Goal: Task Accomplishment & Management: Use online tool/utility

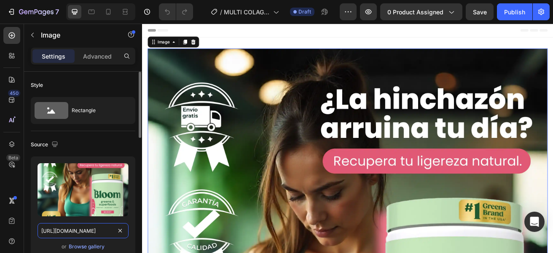
click at [98, 231] on input "[URL][DOMAIN_NAME]" at bounding box center [83, 230] width 91 height 15
paste input "_c0143974-25c7-450d-9405-72265f64fd55.webp?v=1756324637"
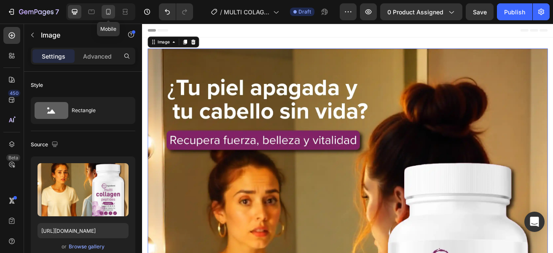
click at [105, 10] on icon at bounding box center [108, 12] width 8 height 8
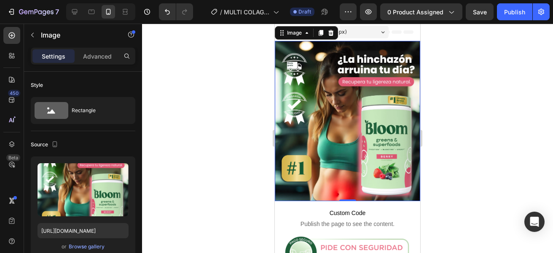
click at [315, 145] on img at bounding box center [347, 121] width 145 height 160
click at [94, 231] on input "[URL][DOMAIN_NAME]" at bounding box center [83, 230] width 91 height 15
paste input "_c0143974-25c7-450d-9405-72265f64fd55.webp?v=1756324637"
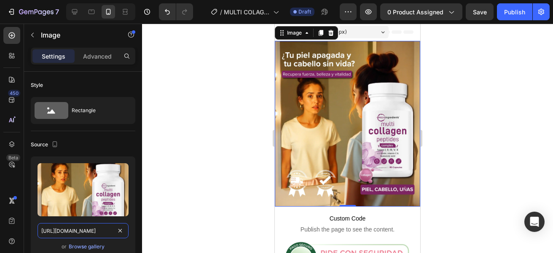
scroll to position [0, 307]
type input "[URL][DOMAIN_NAME]"
click at [183, 177] on div at bounding box center [347, 138] width 411 height 229
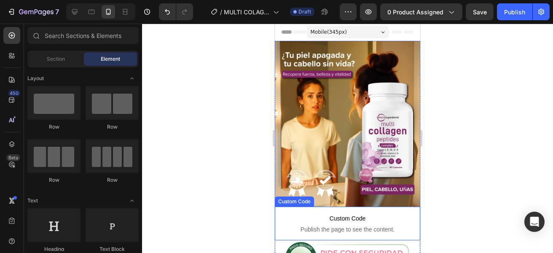
click at [346, 214] on span "Custom Code" at bounding box center [347, 218] width 145 height 10
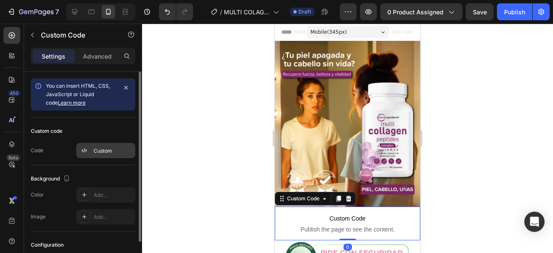
click at [100, 150] on div "Custom" at bounding box center [114, 151] width 40 height 8
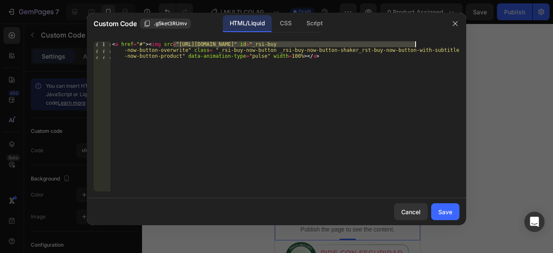
drag, startPoint x: 172, startPoint y: 44, endPoint x: 416, endPoint y: 43, distance: 243.7
click at [416, 43] on div "< a href = "#" > < img src = "[URL][DOMAIN_NAME]" id = "_rsi-buy -now-button-ov…" at bounding box center [284, 134] width 349 height 186
paste textarea "_a058c4e2-8463-4d66-a486-fed1b2462b0a.webp?v=1756324636"
type textarea "<a href="#"><img src="[URL][DOMAIN_NAME]" id="_rsi-buy-now-button-overwrite" cl…"
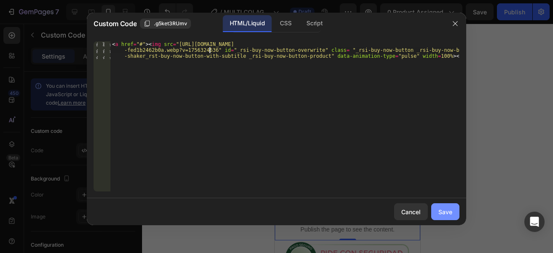
click at [454, 213] on button "Save" at bounding box center [445, 211] width 28 height 17
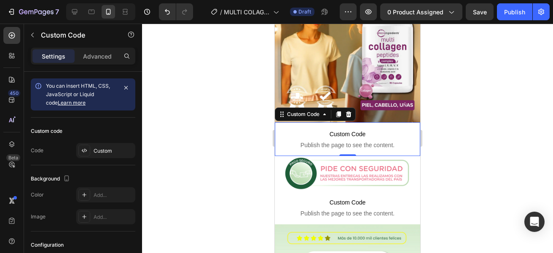
scroll to position [85, 0]
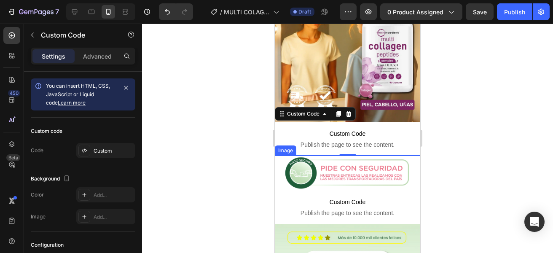
click at [329, 168] on img at bounding box center [347, 173] width 145 height 35
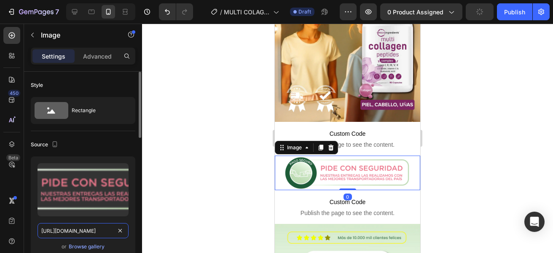
click at [90, 228] on input "[URL][DOMAIN_NAME]" at bounding box center [83, 230] width 91 height 15
paste input "_97bc534e-68d5-4e5e-a62b-d3c98a8532f8.webp?v=1756324636"
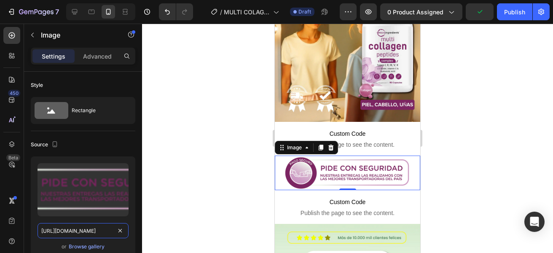
type input "[URL][DOMAIN_NAME]"
click at [211, 169] on div at bounding box center [347, 138] width 411 height 229
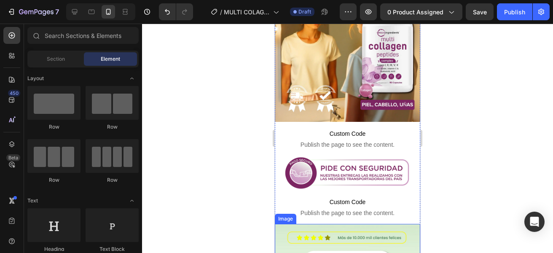
click at [342, 209] on span "Publish the page to see the content." at bounding box center [347, 213] width 145 height 8
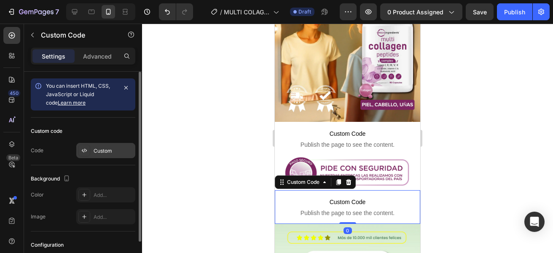
click at [112, 151] on div "Custom" at bounding box center [114, 151] width 40 height 8
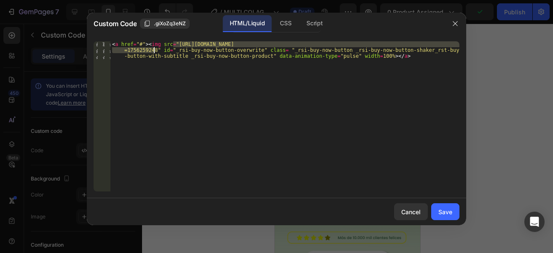
drag, startPoint x: 173, startPoint y: 43, endPoint x: 153, endPoint y: 51, distance: 21.1
click at [153, 51] on div "< a href = "#" > < img src = "[URL][DOMAIN_NAME] =1756259248" id = "_rsi-buy-no…" at bounding box center [284, 134] width 349 height 186
paste textarea "_32c34cf1-22ee-4dd5-b483-0f9cd48f7c59.webp?v=1756324637"
type textarea "<a href="#"><img src="[URL][DOMAIN_NAME]" id="_rsi-buy-now-button-overwrite" cl…"
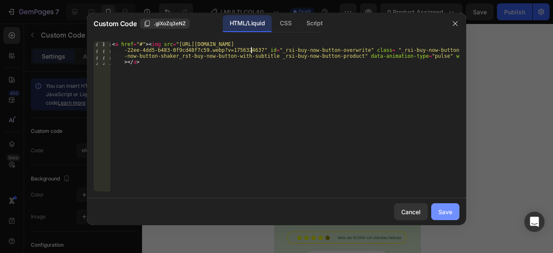
click at [445, 211] on div "Save" at bounding box center [446, 211] width 14 height 9
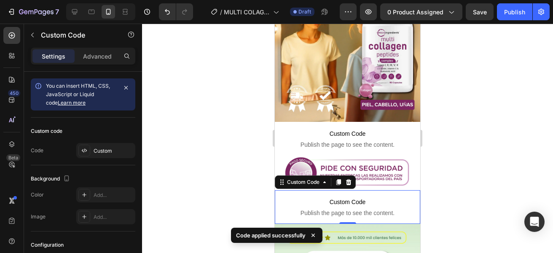
scroll to position [199, 0]
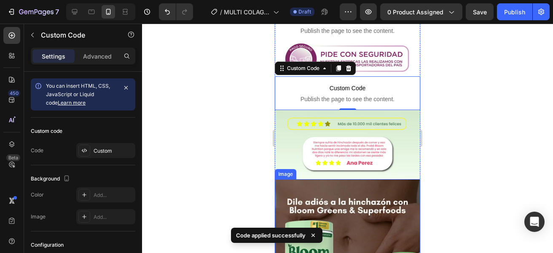
click at [326, 129] on img at bounding box center [347, 144] width 145 height 69
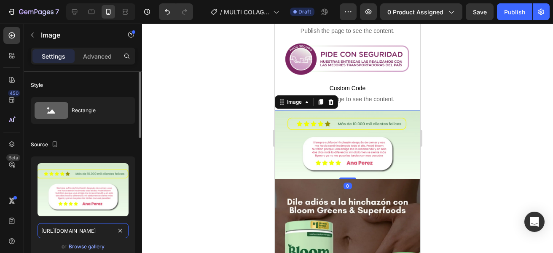
click at [100, 231] on input "[URL][DOMAIN_NAME]" at bounding box center [83, 230] width 91 height 15
paste input "_7cb2bef0-7767-49cb-aa90-8cba942f01f8.webp?v=1756324637"
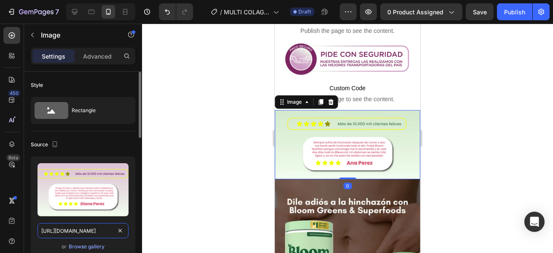
scroll to position [0, 318]
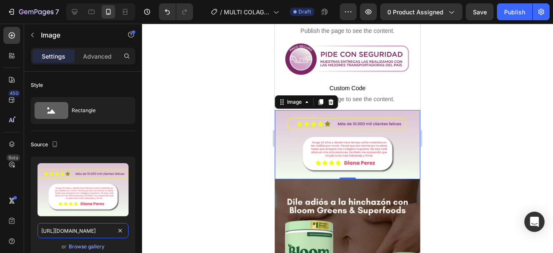
type input "[URL][DOMAIN_NAME]"
click at [169, 194] on div at bounding box center [347, 138] width 411 height 229
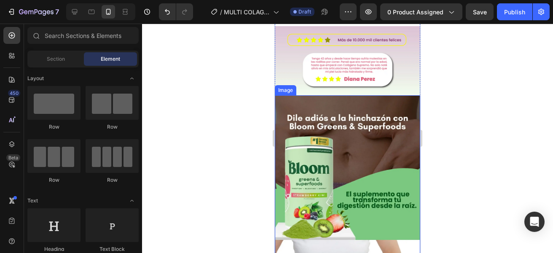
scroll to position [286, 0]
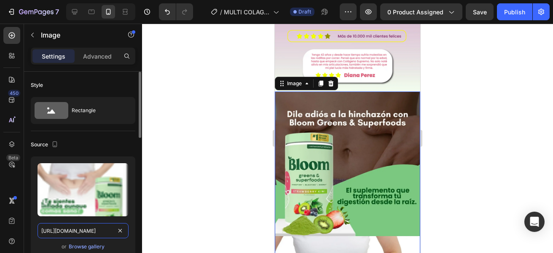
click at [82, 225] on input "[URL][DOMAIN_NAME]" at bounding box center [83, 230] width 91 height 15
paste input "_02e0e222-813e-48ac-bfc2-3bc44aa1aa2e.webp?v=1756324637"
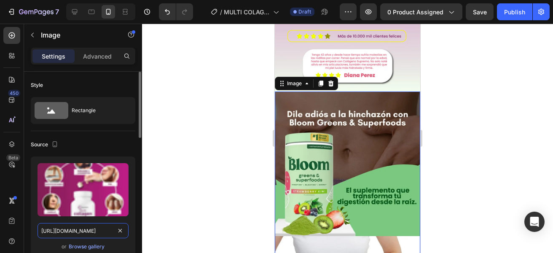
scroll to position [0, 307]
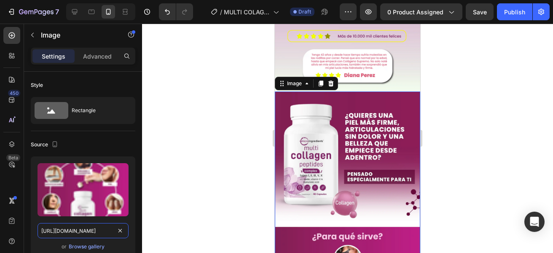
type input "[URL][DOMAIN_NAME]"
click at [181, 174] on div at bounding box center [347, 138] width 411 height 229
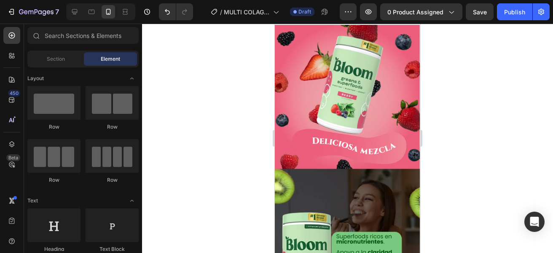
scroll to position [958, 0]
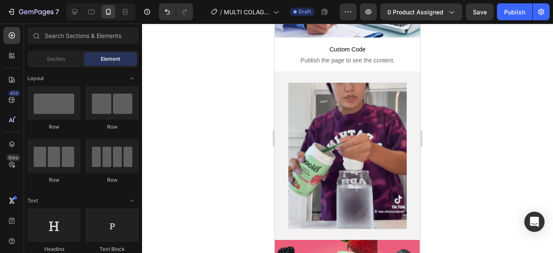
scroll to position [694, 0]
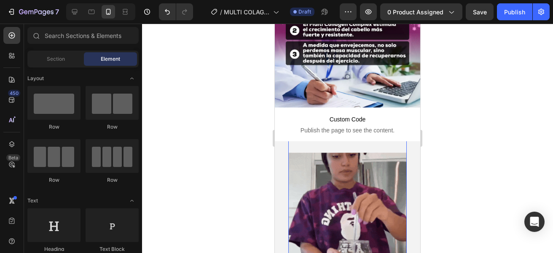
click at [354, 159] on img at bounding box center [347, 226] width 118 height 146
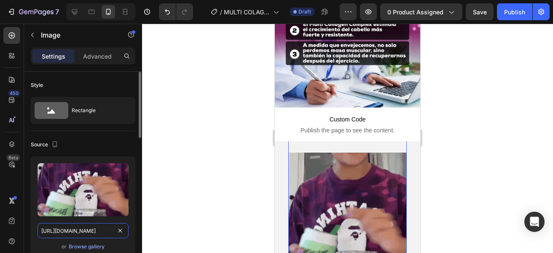
click at [81, 226] on input "[URL][DOMAIN_NAME]" at bounding box center [83, 230] width 91 height 15
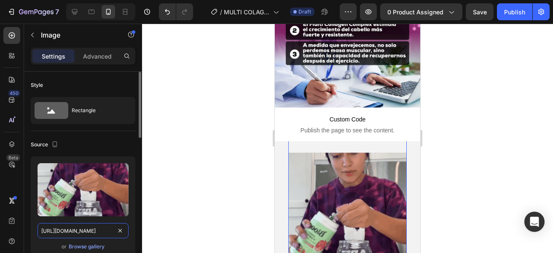
paste input "[DOMAIN_NAME][URL]"
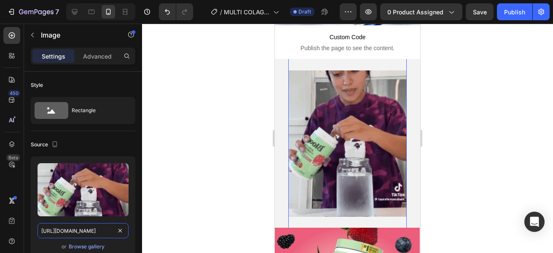
scroll to position [777, 0]
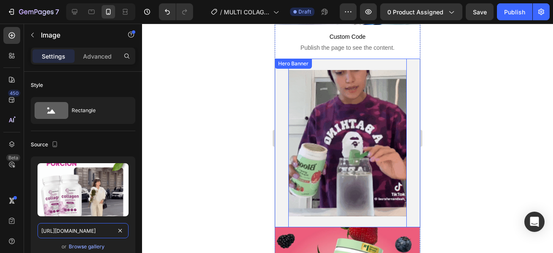
type input "[URL][DOMAIN_NAME]"
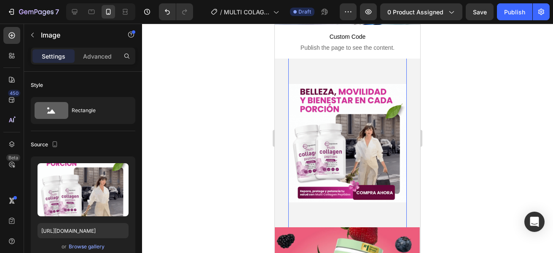
click at [230, 194] on div at bounding box center [347, 138] width 411 height 229
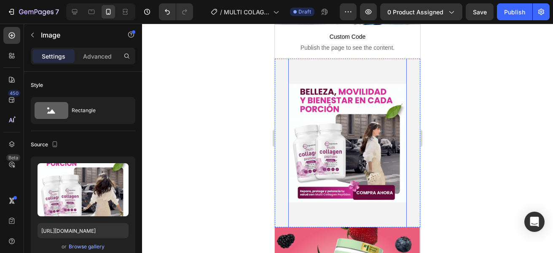
click at [370, 129] on img at bounding box center [347, 143] width 118 height 118
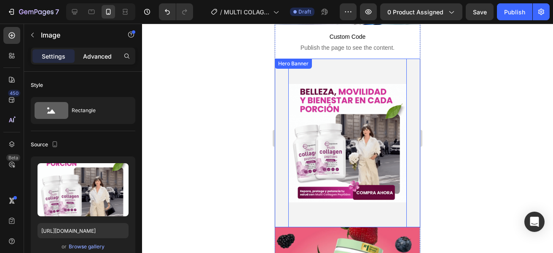
click at [91, 59] on p "Advanced" at bounding box center [97, 56] width 29 height 9
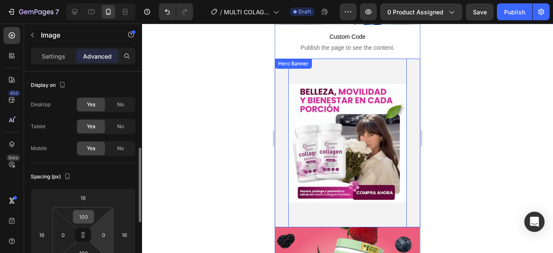
scroll to position [56, 0]
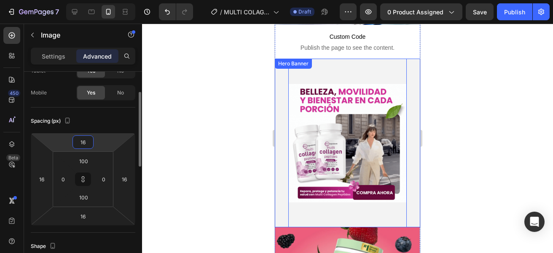
click at [83, 138] on input "16" at bounding box center [83, 142] width 17 height 13
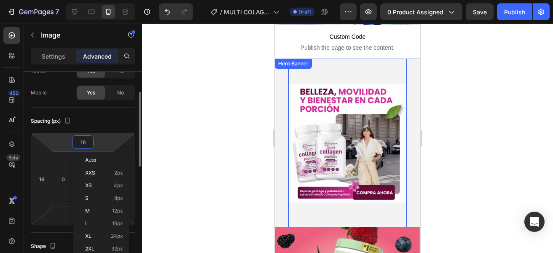
type input "0"
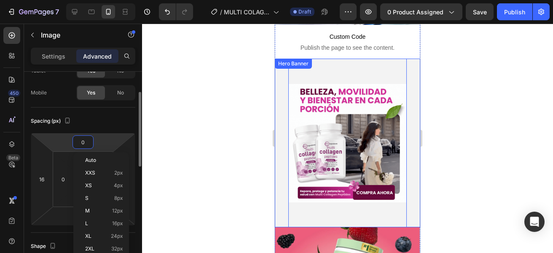
type input "0"
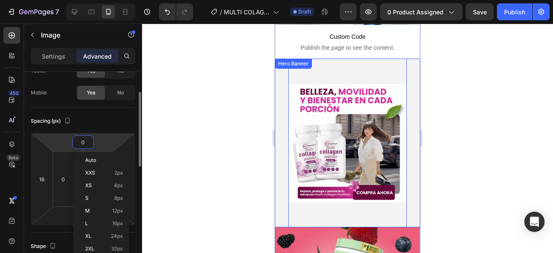
type input "0"
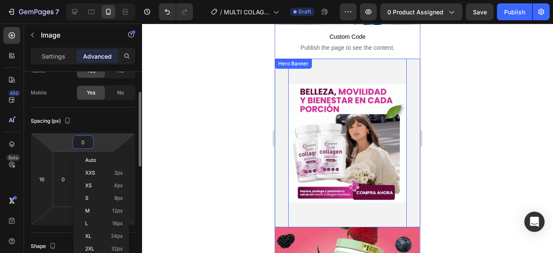
type input "0"
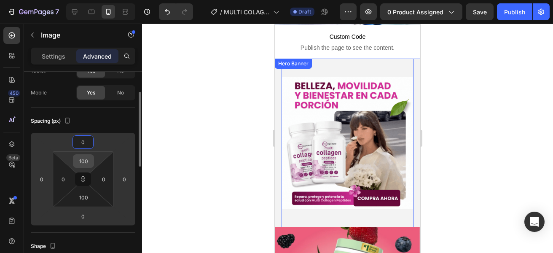
type input "0"
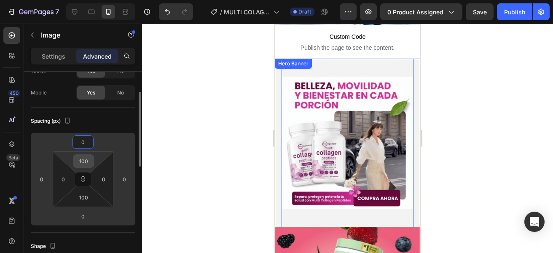
click at [86, 162] on input "100" at bounding box center [83, 161] width 17 height 13
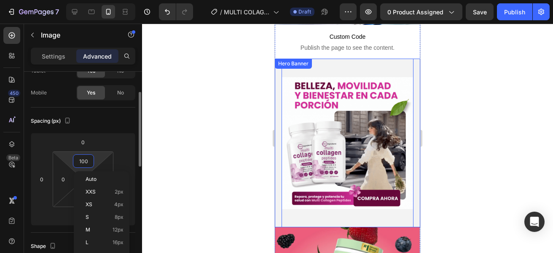
type input "0"
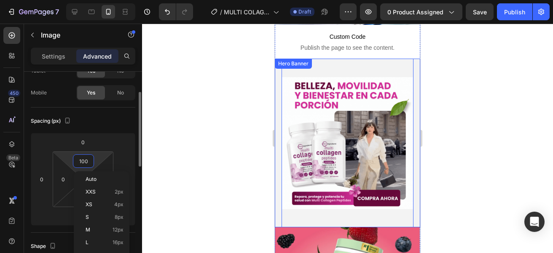
type input "0"
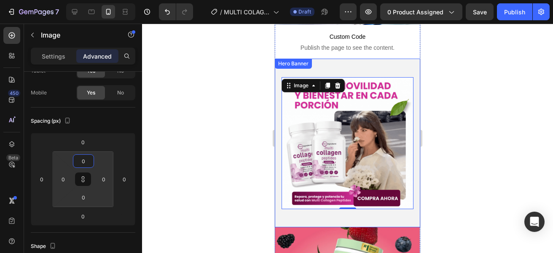
click at [165, 153] on div at bounding box center [347, 138] width 411 height 229
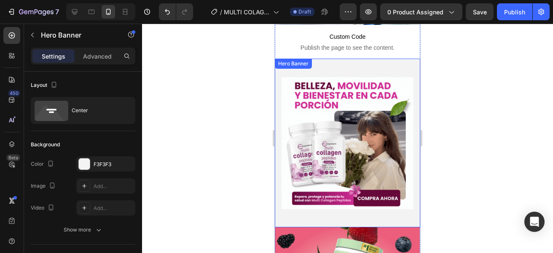
click at [350, 185] on div "Background Image" at bounding box center [347, 143] width 145 height 169
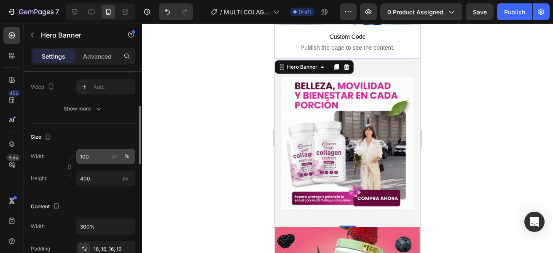
scroll to position [121, 0]
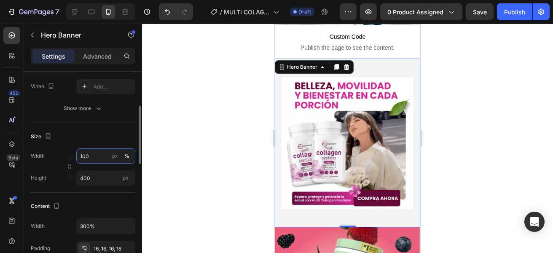
click at [91, 154] on input "100" at bounding box center [105, 155] width 59 height 15
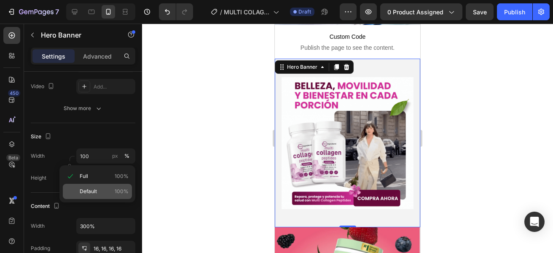
click at [91, 189] on span "Default" at bounding box center [88, 192] width 17 height 8
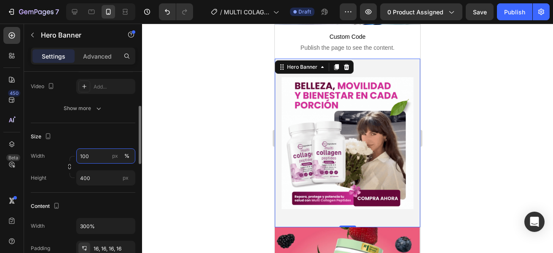
click at [93, 161] on input "100" at bounding box center [105, 155] width 59 height 15
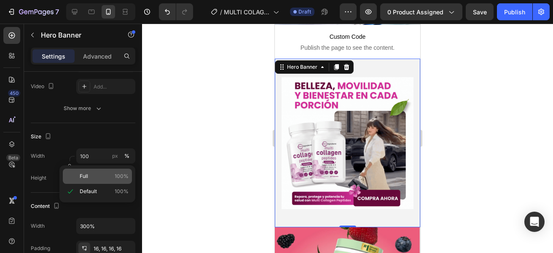
click at [95, 175] on p "Full 100%" at bounding box center [104, 176] width 49 height 8
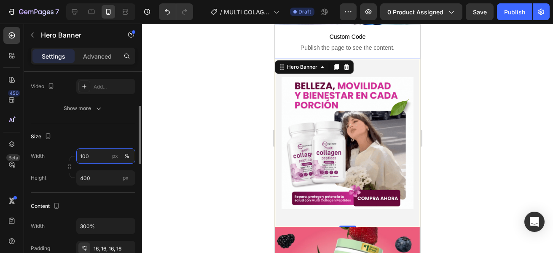
click at [85, 157] on input "100" at bounding box center [105, 155] width 59 height 15
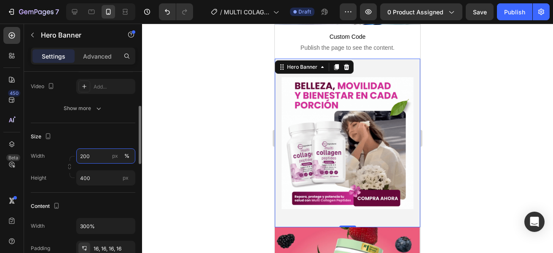
click at [83, 154] on input "200" at bounding box center [105, 155] width 59 height 15
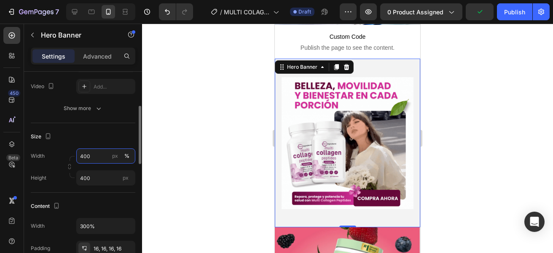
click at [83, 155] on input "400" at bounding box center [105, 155] width 59 height 15
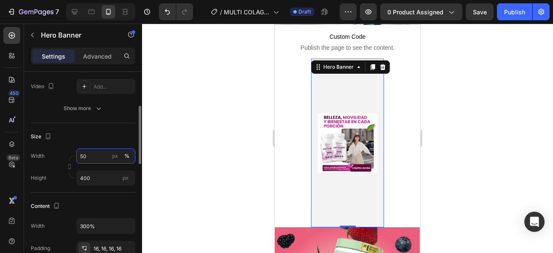
type input "5"
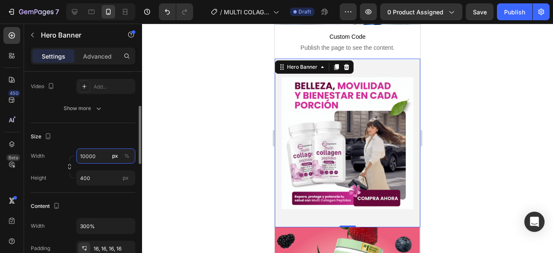
type input "1000"
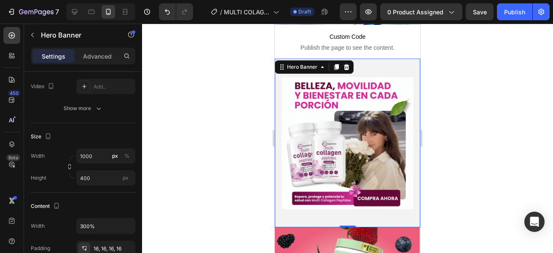
click at [177, 171] on div at bounding box center [347, 138] width 411 height 229
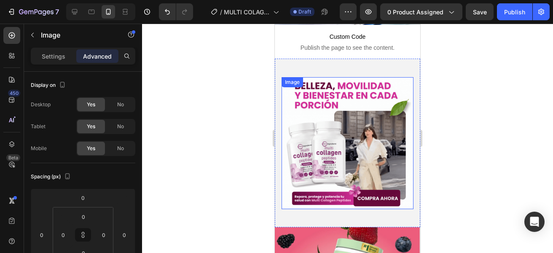
click at [321, 139] on img at bounding box center [348, 143] width 132 height 132
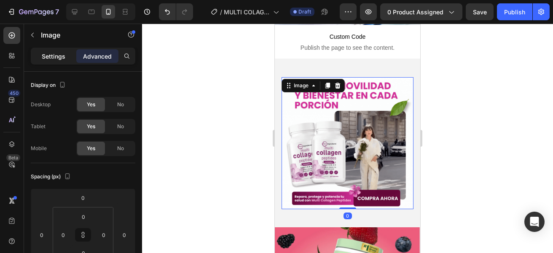
click at [48, 59] on p "Settings" at bounding box center [54, 56] width 24 height 9
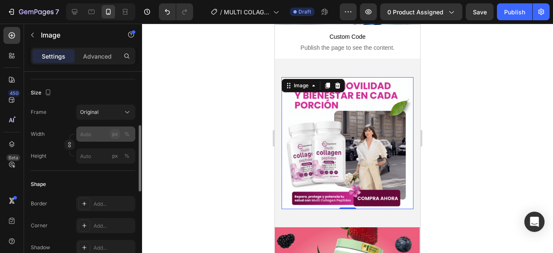
scroll to position [187, 0]
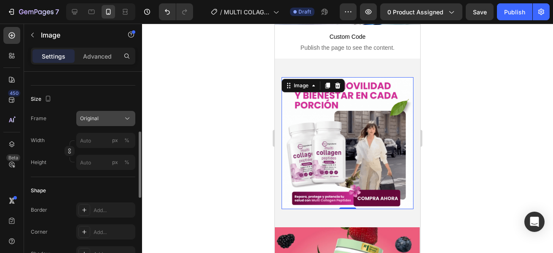
click at [105, 126] on button "Original" at bounding box center [105, 118] width 59 height 15
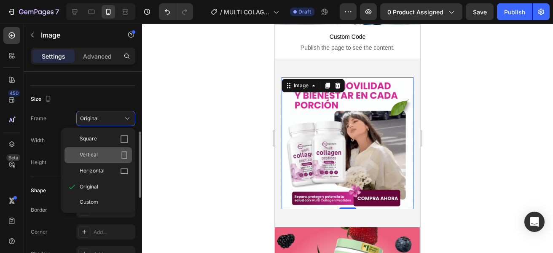
click at [116, 151] on div "Vertical" at bounding box center [104, 155] width 49 height 8
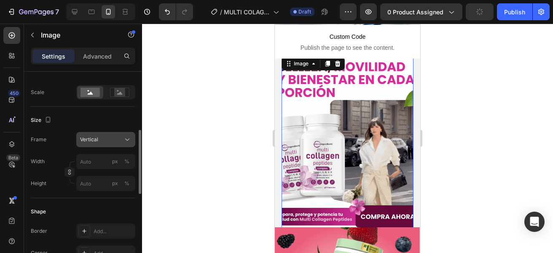
click at [112, 133] on button "Vertical" at bounding box center [105, 139] width 59 height 15
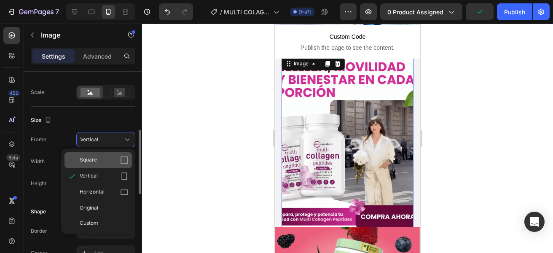
click at [117, 159] on div "Square" at bounding box center [104, 160] width 49 height 8
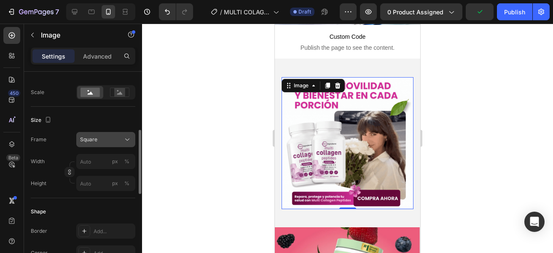
click at [112, 142] on div "Square" at bounding box center [100, 140] width 41 height 8
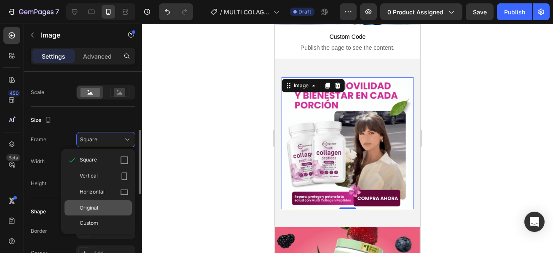
click at [108, 204] on div "Original" at bounding box center [104, 208] width 49 height 8
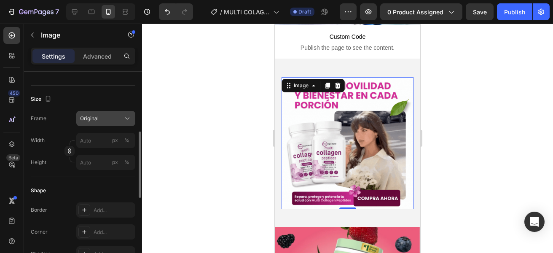
click at [103, 120] on div "Original" at bounding box center [100, 119] width 41 height 8
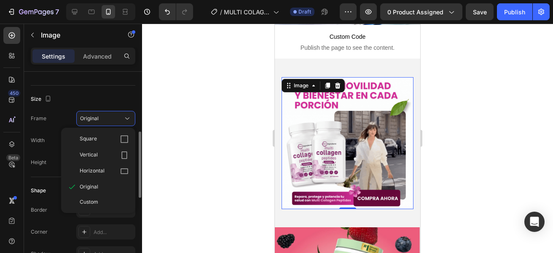
click at [102, 205] on div "Custom" at bounding box center [104, 202] width 49 height 8
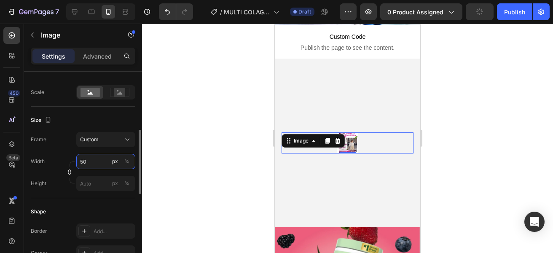
type input "5"
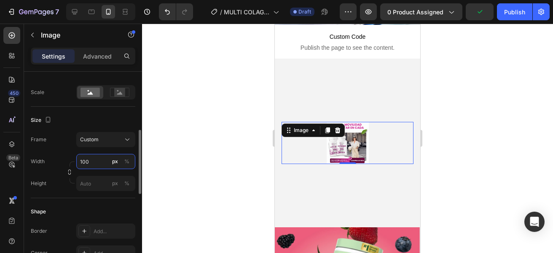
type input "1000"
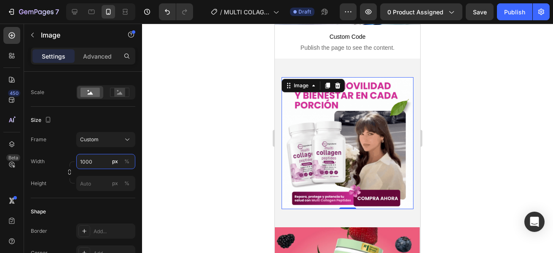
scroll to position [711, 0]
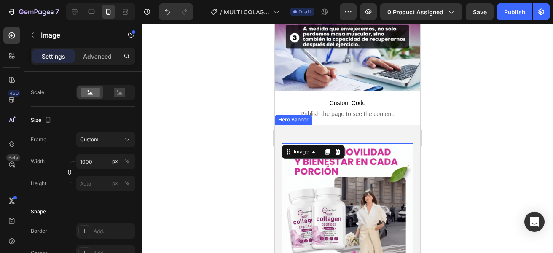
click at [342, 125] on div "Background Image" at bounding box center [347, 209] width 145 height 169
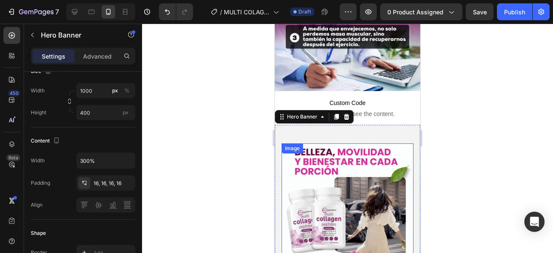
scroll to position [0, 0]
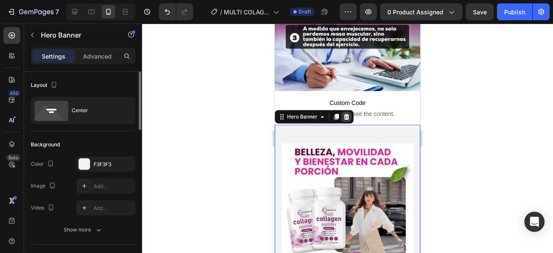
click at [344, 114] on icon at bounding box center [346, 117] width 5 height 6
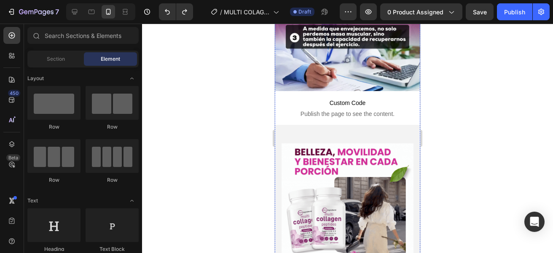
click at [231, 167] on div at bounding box center [347, 138] width 411 height 229
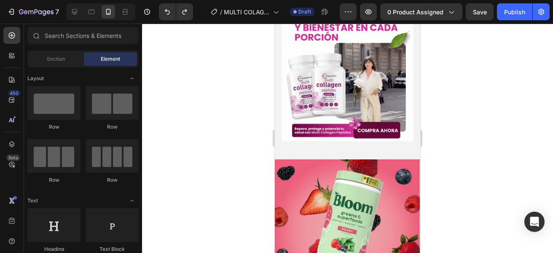
scroll to position [985, 0]
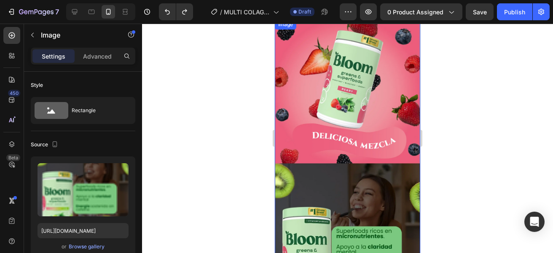
click at [345, 109] on img at bounding box center [347, 235] width 145 height 433
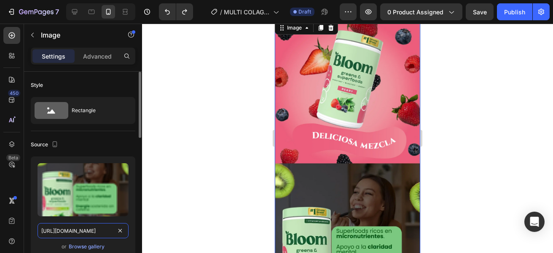
click at [90, 231] on input "[URL][DOMAIN_NAME]" at bounding box center [83, 230] width 91 height 15
paste input "892/8926/1353/files/Mas_energia_menos_estres_mejor_enfoque_11.gif?v=1744391522"
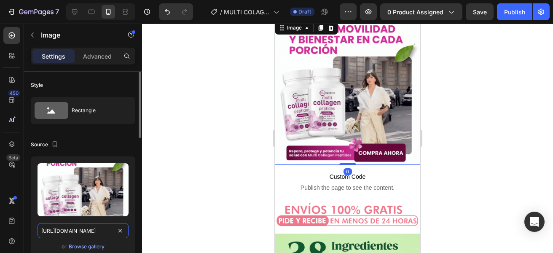
scroll to position [0, 217]
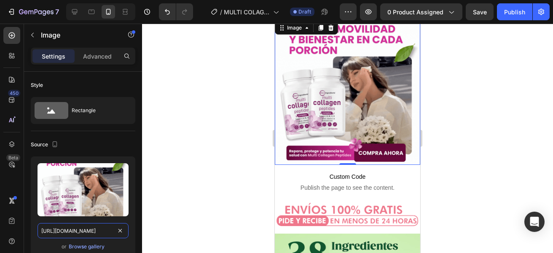
type input "[URL][DOMAIN_NAME]"
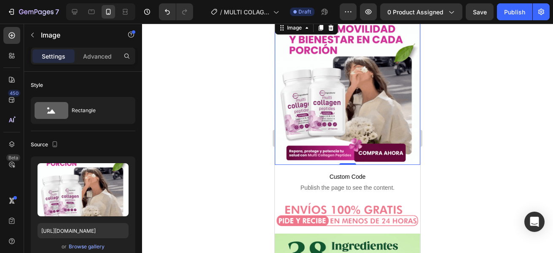
click at [197, 156] on div at bounding box center [347, 138] width 411 height 229
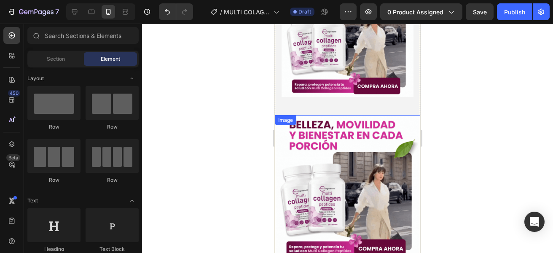
scroll to position [889, 0]
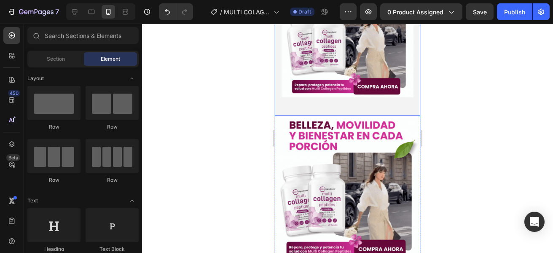
click at [363, 41] on img at bounding box center [348, 31] width 132 height 132
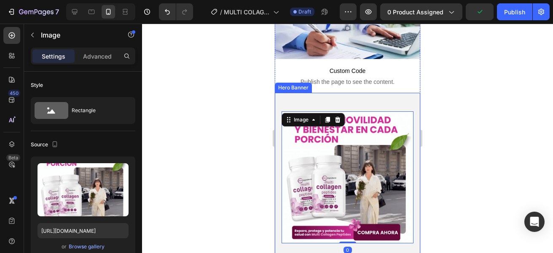
scroll to position [744, 0]
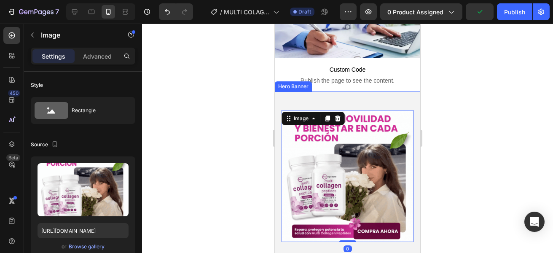
click at [356, 91] on div "Background Image" at bounding box center [347, 175] width 145 height 169
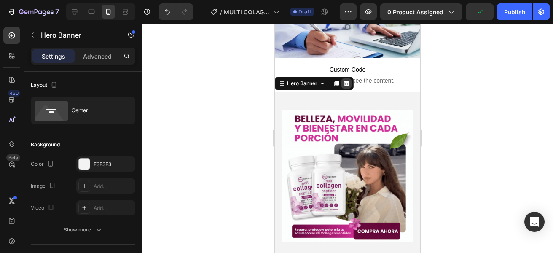
click at [344, 80] on icon at bounding box center [346, 83] width 7 height 7
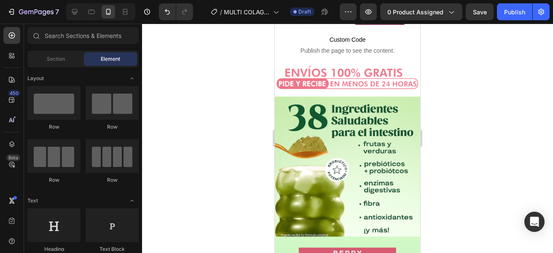
scroll to position [985, 0]
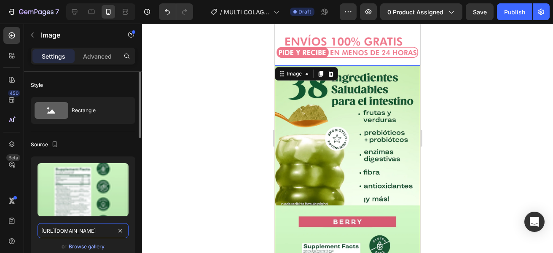
click at [102, 235] on input "[URL][DOMAIN_NAME]" at bounding box center [83, 230] width 91 height 15
paste input "2_11zon_3f2e6b2a-136d-4205-9c27-0b5ad60478e2.webp?v=1756324638"
type input "[URL][DOMAIN_NAME]"
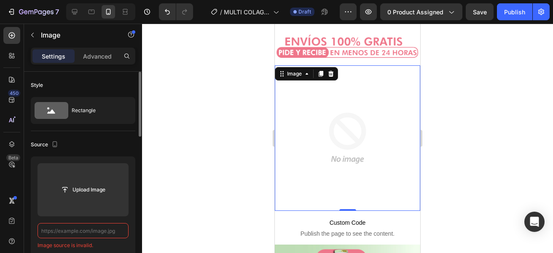
scroll to position [0, 0]
paste input "[URL][DOMAIN_NAME]"
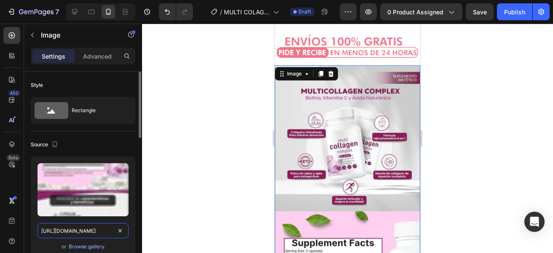
scroll to position [0, 322]
type input "[URL][DOMAIN_NAME]"
click at [170, 156] on div at bounding box center [347, 138] width 411 height 229
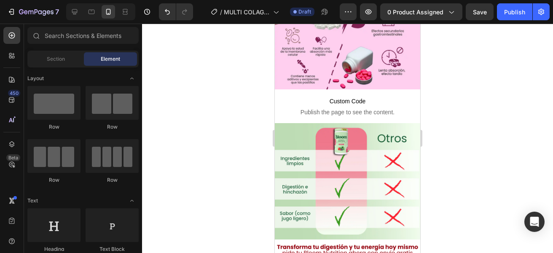
scroll to position [1500, 0]
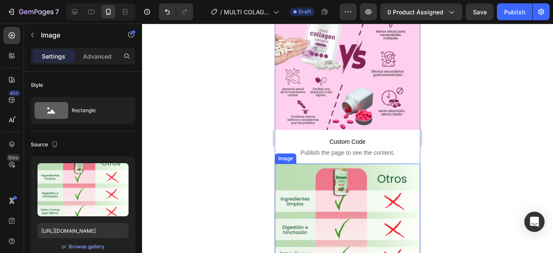
click at [356, 164] on img at bounding box center [347, 222] width 145 height 116
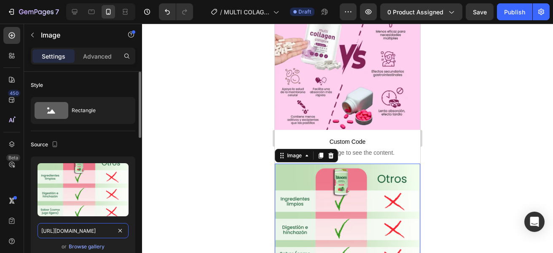
click at [107, 230] on input "[URL][DOMAIN_NAME]" at bounding box center [83, 230] width 91 height 15
paste input "_Mesa_de_trabajo_1_copia_3_11zon_e0d2bfeb-a8d5-4895-91bb-352773755850.webp?v=17…"
type input "[URL][DOMAIN_NAME]"
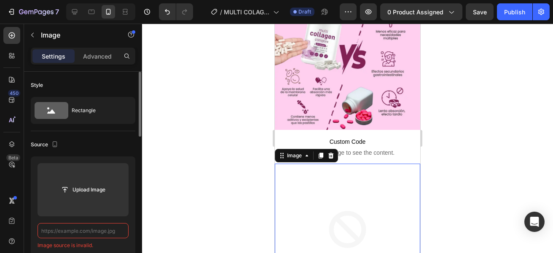
scroll to position [0, 0]
paste input "[URL][DOMAIN_NAME]"
type input "[URL][DOMAIN_NAME]"
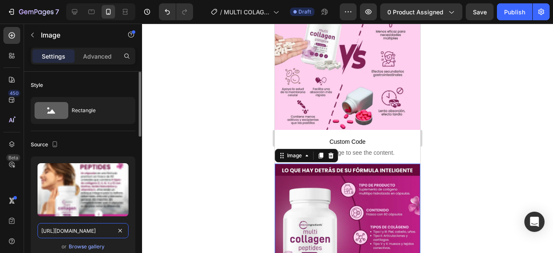
scroll to position [0, 321]
click at [178, 176] on div at bounding box center [347, 138] width 411 height 229
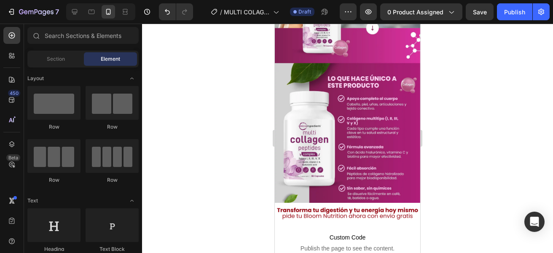
scroll to position [1894, 0]
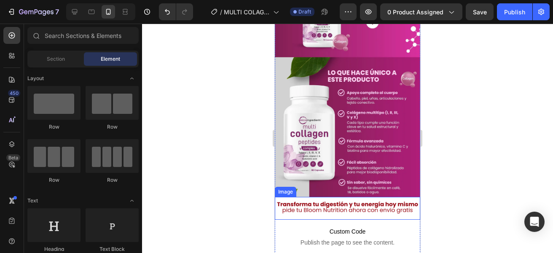
click at [356, 197] on img at bounding box center [347, 208] width 145 height 23
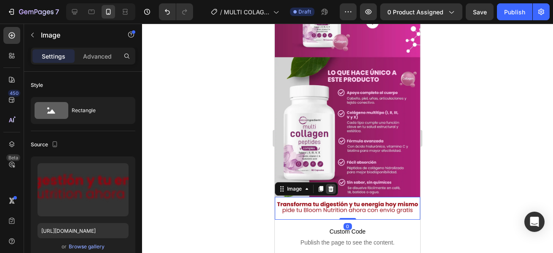
click at [329, 186] on icon at bounding box center [331, 189] width 7 height 7
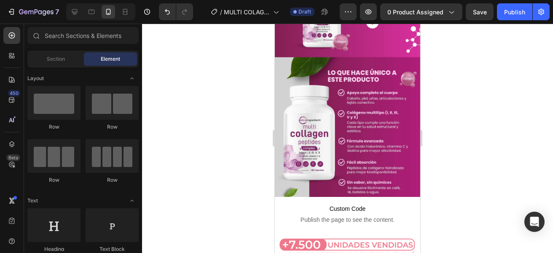
click at [197, 143] on div at bounding box center [347, 138] width 411 height 229
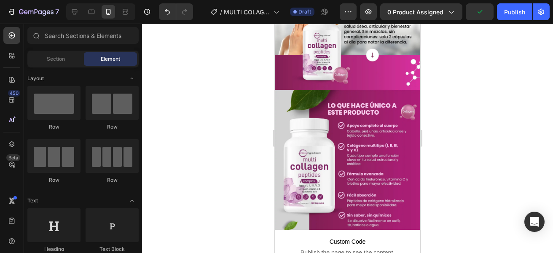
scroll to position [1828, 0]
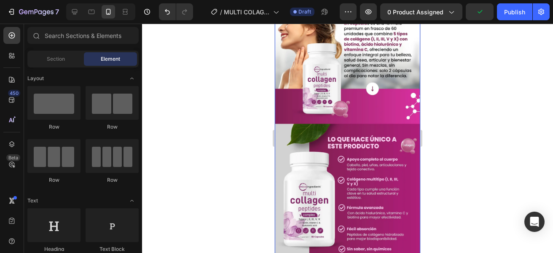
click at [370, 145] on img at bounding box center [347, 50] width 145 height 428
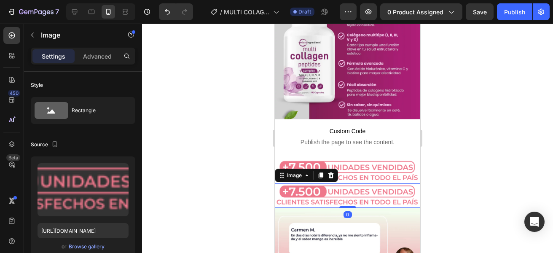
scroll to position [2019, 0]
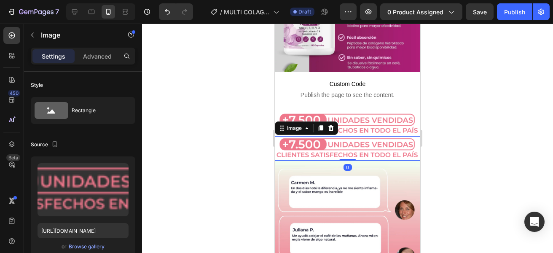
click at [211, 175] on div at bounding box center [347, 138] width 411 height 229
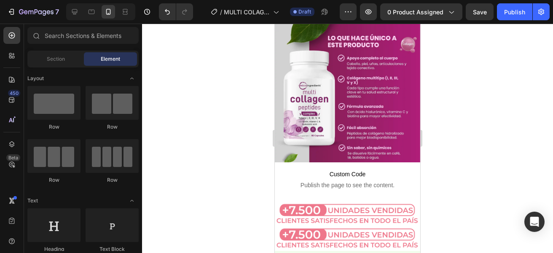
scroll to position [1889, 0]
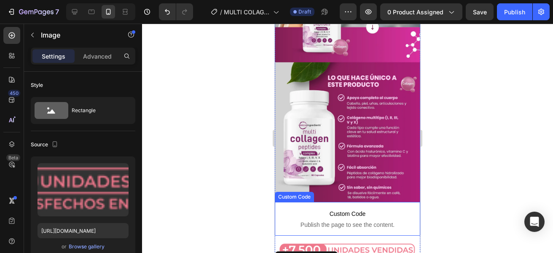
click at [348, 221] on span "Publish the page to see the content." at bounding box center [347, 225] width 145 height 8
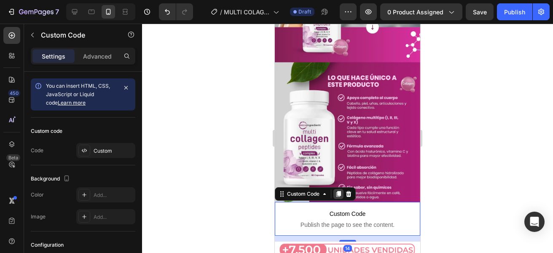
click at [340, 191] on icon at bounding box center [338, 194] width 5 height 6
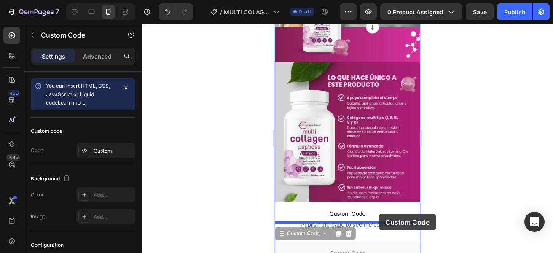
drag, startPoint x: 379, startPoint y: 177, endPoint x: 379, endPoint y: 214, distance: 37.1
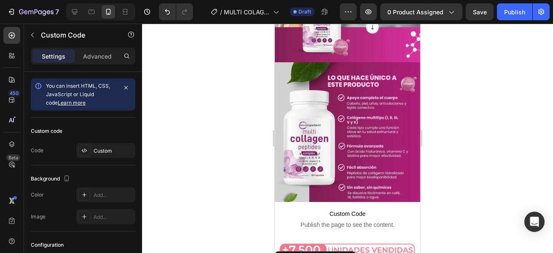
click at [236, 210] on div at bounding box center [347, 138] width 411 height 229
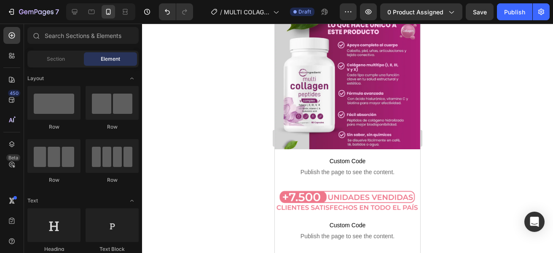
scroll to position [1953, 0]
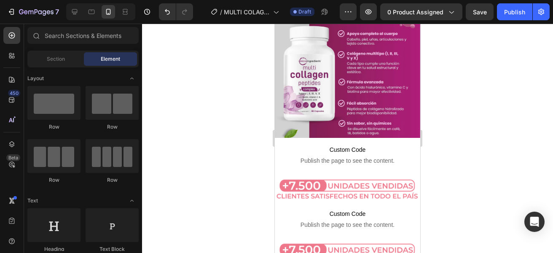
drag, startPoint x: 418, startPoint y: 172, endPoint x: 698, endPoint y: 213, distance: 282.9
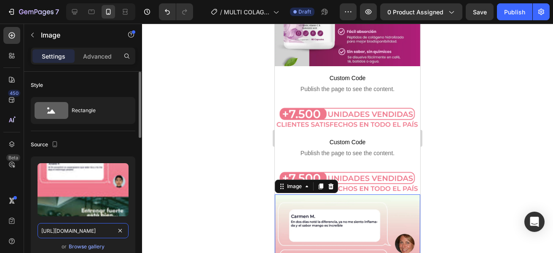
click at [77, 232] on input "[URL][DOMAIN_NAME]" at bounding box center [83, 230] width 91 height 15
paste input "-09_11zon.webp?v=1756324638"
type input "[URL][DOMAIN_NAME]"
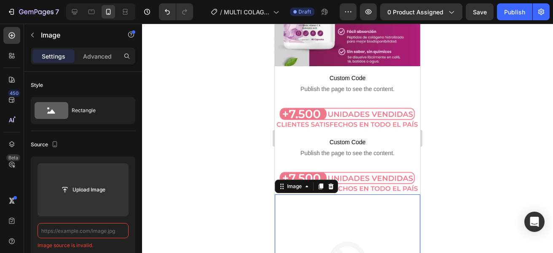
scroll to position [0, 0]
paste input "[URL][DOMAIN_NAME]"
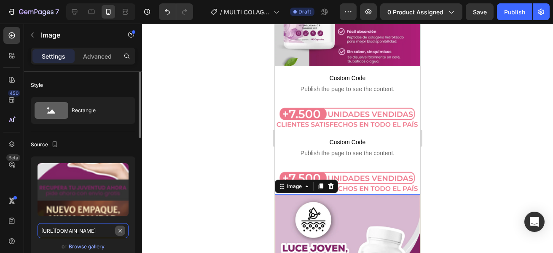
scroll to position [0, 202]
type input "[URL][DOMAIN_NAME]"
click at [188, 189] on div at bounding box center [347, 138] width 411 height 229
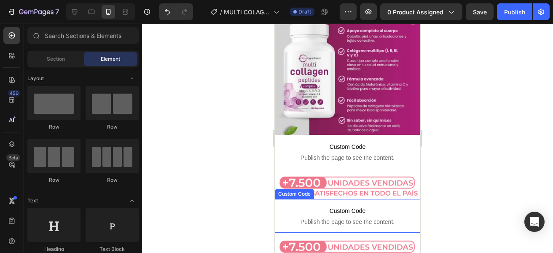
scroll to position [1949, 0]
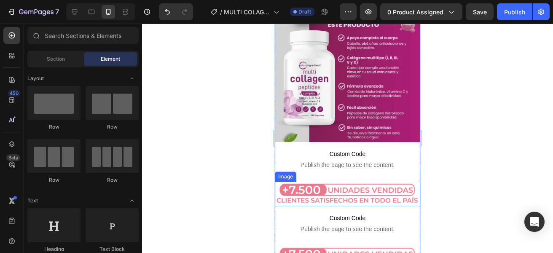
click at [333, 182] on img at bounding box center [347, 194] width 145 height 24
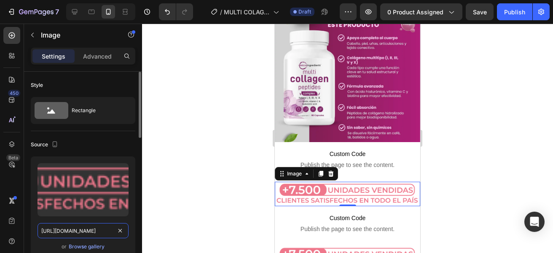
click at [100, 235] on input "[URL][DOMAIN_NAME]" at bounding box center [83, 230] width 91 height 15
paste input "_copia_4_11zon_3fbc3585-e9db-4223-b51f-6172197bf8dd.webp?v=1756325455"
type input "[URL][DOMAIN_NAME]"
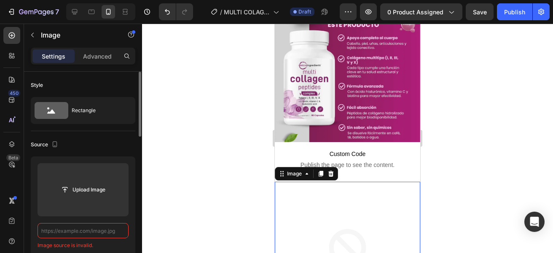
scroll to position [0, 0]
paste input "[URL][DOMAIN_NAME]"
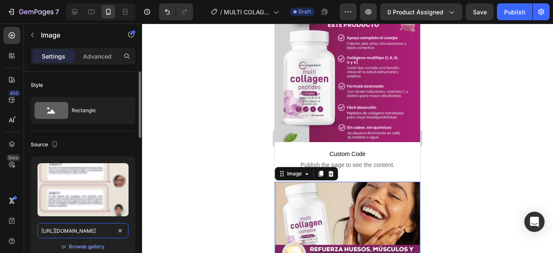
type input "[URL][DOMAIN_NAME]"
click at [202, 133] on div at bounding box center [347, 138] width 411 height 229
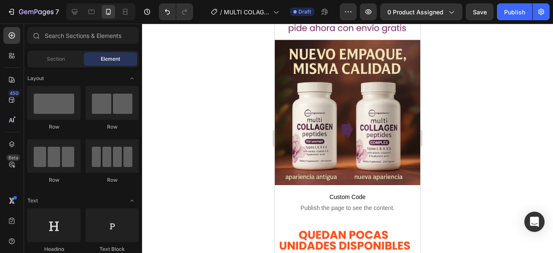
scroll to position [2852, 0]
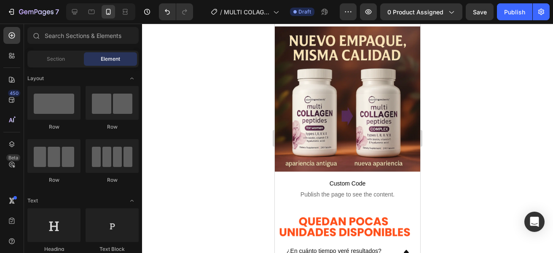
drag, startPoint x: 417, startPoint y: 161, endPoint x: 696, endPoint y: 238, distance: 289.6
click at [395, 15] on span "0 product assigned" at bounding box center [415, 12] width 56 height 9
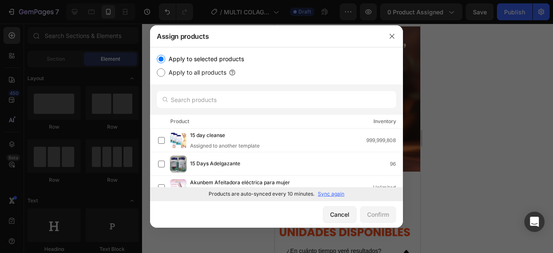
click at [323, 192] on p "Sync again" at bounding box center [331, 194] width 27 height 8
click at [245, 95] on input "text" at bounding box center [276, 99] width 239 height 17
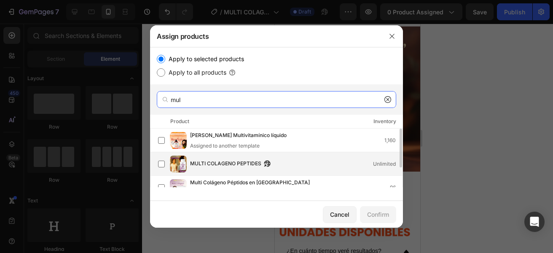
type input "mul"
click at [222, 166] on span "MULTI COLAGENO PEPTIDES" at bounding box center [225, 163] width 71 height 9
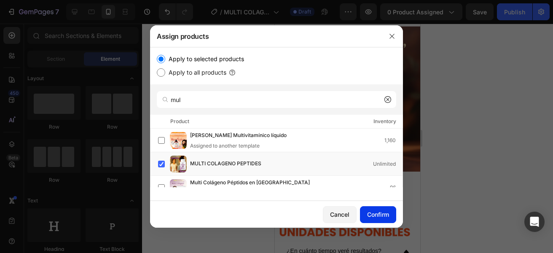
click at [380, 213] on div "Confirm" at bounding box center [378, 214] width 22 height 9
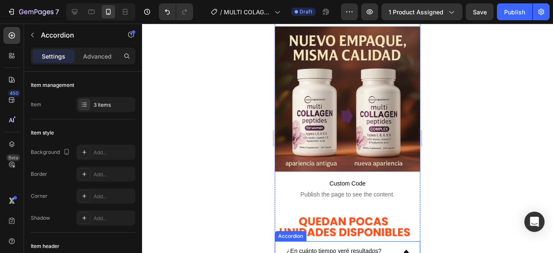
click at [310, 246] on p "¿En cuánto tiempo veré resultados?" at bounding box center [334, 251] width 95 height 11
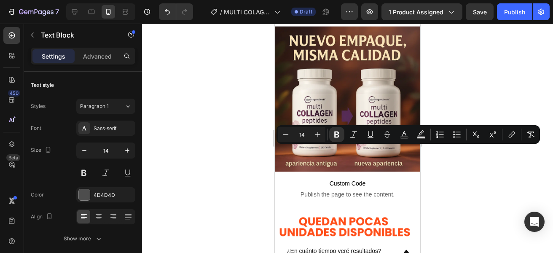
drag, startPoint x: 287, startPoint y: 150, endPoint x: 329, endPoint y: 172, distance: 47.9
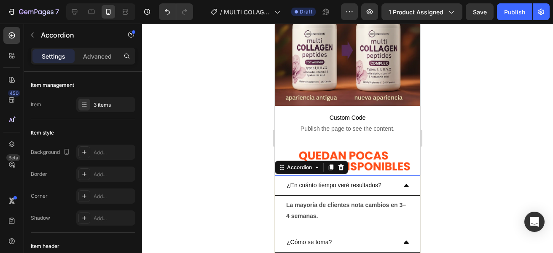
scroll to position [2921, 0]
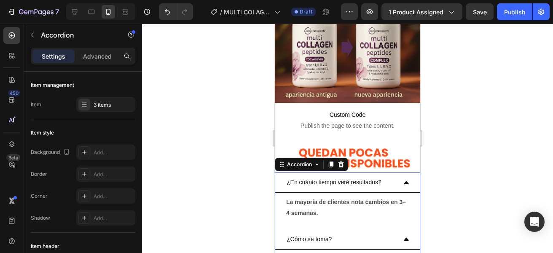
click at [300, 234] on p "¿Cómo se toma?" at bounding box center [309, 239] width 45 height 11
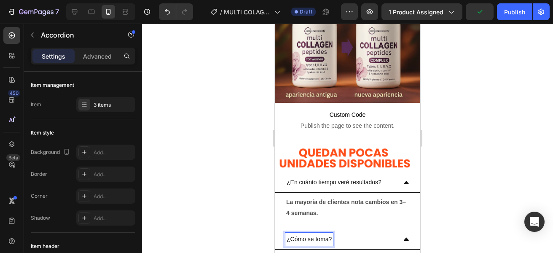
click at [300, 234] on p "¿Cómo se toma?" at bounding box center [309, 239] width 45 height 11
drag, startPoint x: 288, startPoint y: 118, endPoint x: 331, endPoint y: 120, distance: 43.1
click at [331, 234] on p "¿Cómo se toma?" at bounding box center [309, 239] width 45 height 11
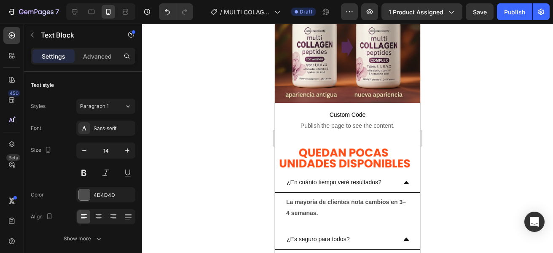
drag, startPoint x: 288, startPoint y: 137, endPoint x: 386, endPoint y: 147, distance: 98.3
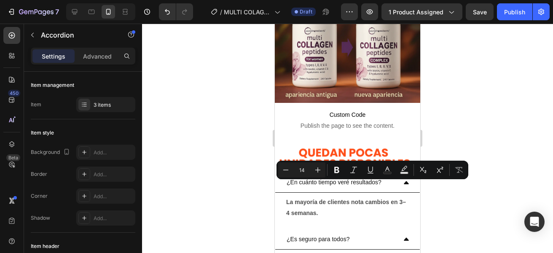
drag, startPoint x: 288, startPoint y: 187, endPoint x: 314, endPoint y: 193, distance: 26.4
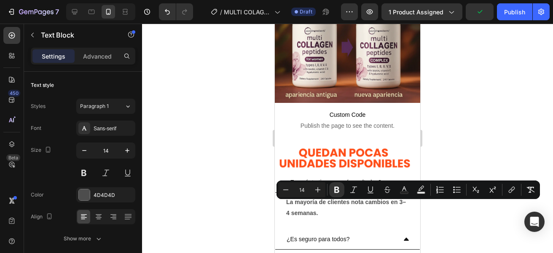
drag, startPoint x: 287, startPoint y: 207, endPoint x: 354, endPoint y: 215, distance: 67.6
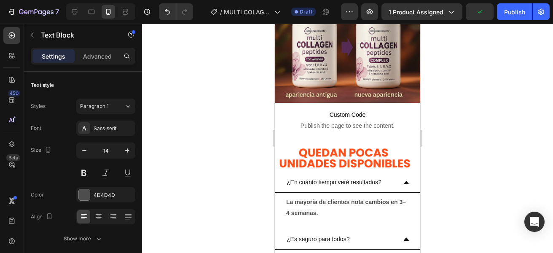
scroll to position [2928, 0]
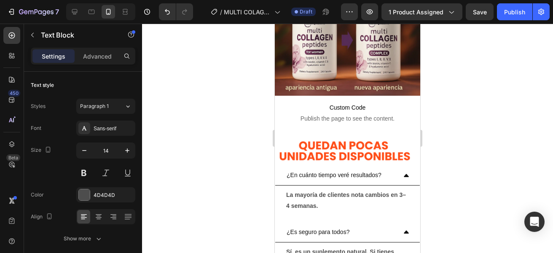
click at [226, 164] on div at bounding box center [347, 138] width 411 height 229
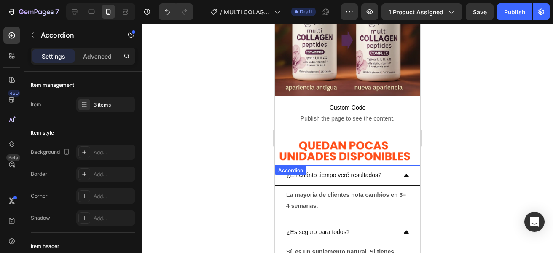
click at [310, 227] on p "¿Es seguro para todos?" at bounding box center [318, 232] width 63 height 11
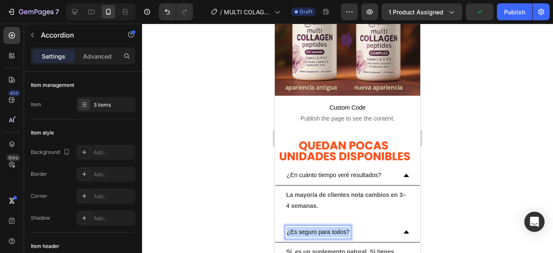
drag, startPoint x: 287, startPoint y: 111, endPoint x: 350, endPoint y: 108, distance: 63.3
click at [350, 226] on div "¿Es seguro para todos?" at bounding box center [317, 232] width 65 height 13
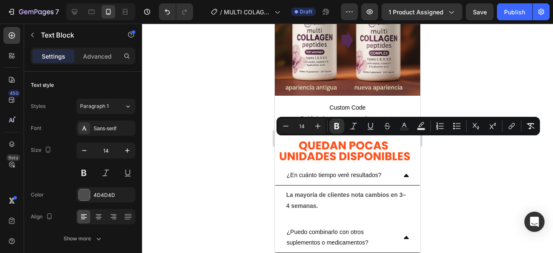
drag, startPoint x: 288, startPoint y: 141, endPoint x: 311, endPoint y: 162, distance: 31.3
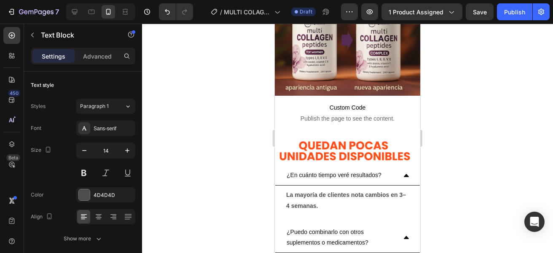
click at [452, 140] on div at bounding box center [347, 138] width 411 height 229
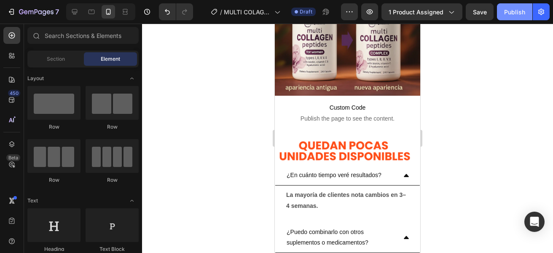
click at [509, 13] on div "Publish" at bounding box center [514, 12] width 21 height 9
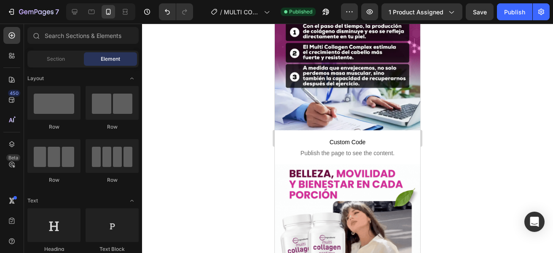
scroll to position [692, 0]
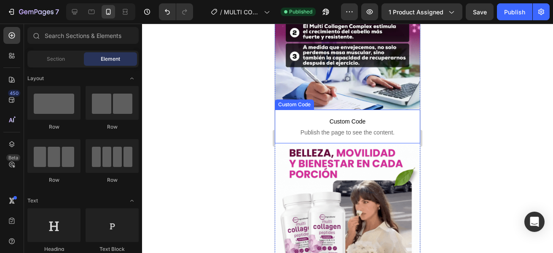
click at [300, 128] on span "Publish the page to see the content." at bounding box center [347, 132] width 145 height 8
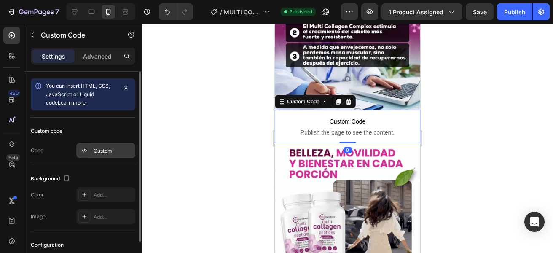
click at [107, 152] on div "Custom" at bounding box center [114, 151] width 40 height 8
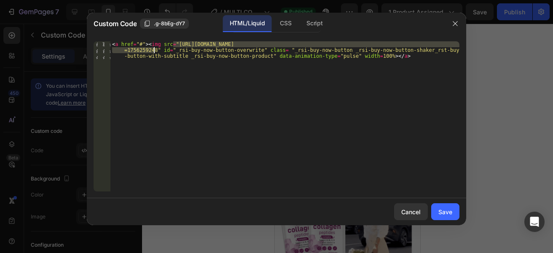
drag, startPoint x: 172, startPoint y: 44, endPoint x: 153, endPoint y: 49, distance: 19.7
click at [153, 49] on div "< a href = "#" > < img src = "[URL][DOMAIN_NAME] =1756259248" id = "_rsi-buy-no…" at bounding box center [284, 134] width 349 height 186
paste textarea "_223decf8-c618-4151-81f5-86d9f20d55c0.webp?v=1756324636"
type textarea "<a href="#"><img src="[URL][DOMAIN_NAME]" id="_rsi-buy-now-button-overwrite" cl…"
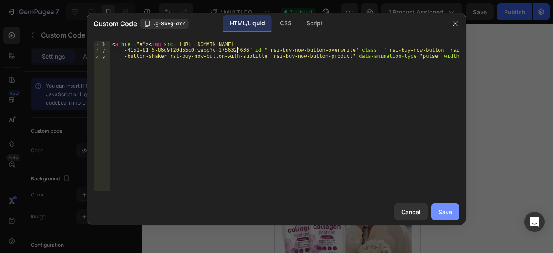
click at [444, 213] on div "Save" at bounding box center [446, 211] width 14 height 9
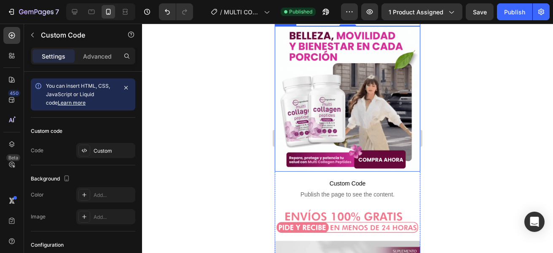
scroll to position [810, 0]
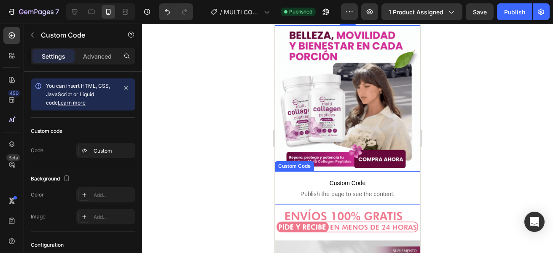
click at [313, 190] on span "Publish the page to see the content." at bounding box center [347, 194] width 145 height 8
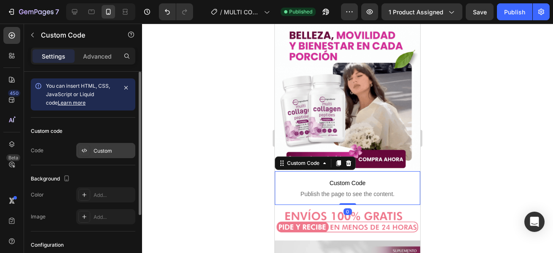
click at [118, 149] on div "Custom" at bounding box center [114, 151] width 40 height 8
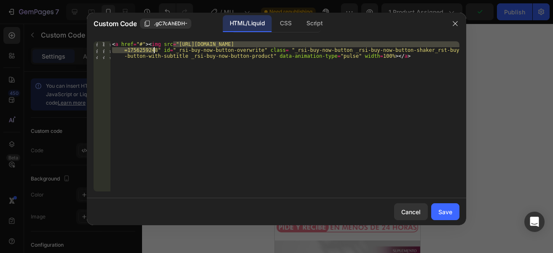
drag, startPoint x: 172, startPoint y: 43, endPoint x: 155, endPoint y: 51, distance: 18.7
click at [155, 51] on div "< a href = "#" > < img src = "[URL][DOMAIN_NAME] =1756259248" id = "_rsi-buy-no…" at bounding box center [284, 134] width 349 height 186
paste textarea "_ee29816d-4c08-41e8-b2e4-ff049ce6d092.webp?v=1756324636"
type textarea "<a href="#"><img src="[URL][DOMAIN_NAME]" id="_rsi-buy-now-button-overwrite" cl…"
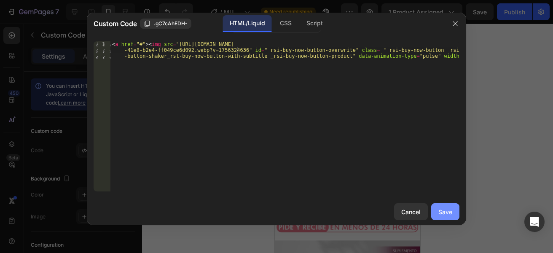
click at [449, 206] on button "Save" at bounding box center [445, 211] width 28 height 17
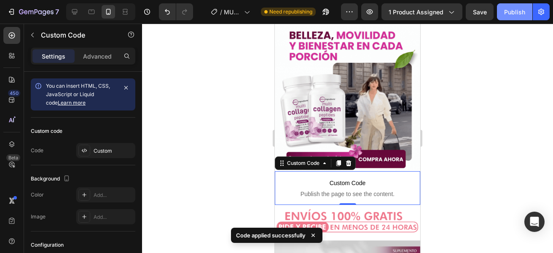
click at [510, 10] on div "Publish" at bounding box center [514, 12] width 21 height 9
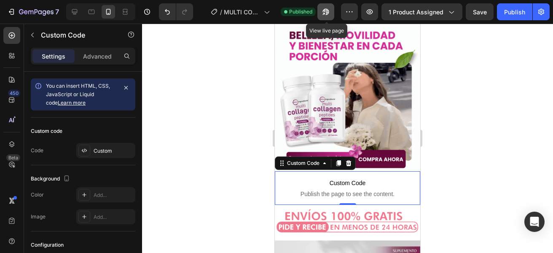
click at [327, 13] on icon "button" at bounding box center [326, 12] width 8 height 8
